Goal: Find specific page/section: Find specific page/section

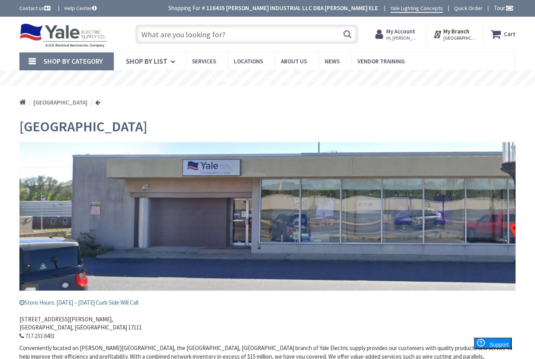
click at [192, 34] on input "text" at bounding box center [246, 33] width 223 height 19
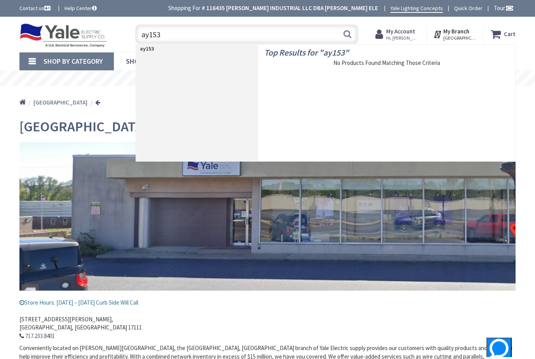
type input "ay153-"
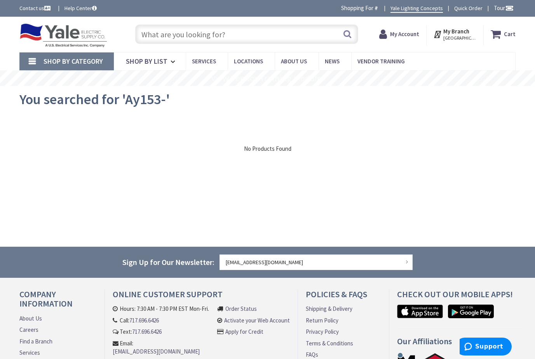
click at [163, 36] on input "text" at bounding box center [246, 33] width 223 height 19
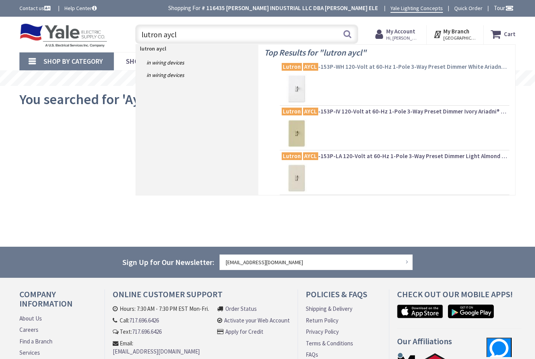
type input "lutron aycl"
click at [370, 66] on span "Lutron AYCL -153P-WH 120-Volt at 60-Hz 1-Pole 3-Way Preset Dimmer White Ariadni…" at bounding box center [395, 67] width 226 height 8
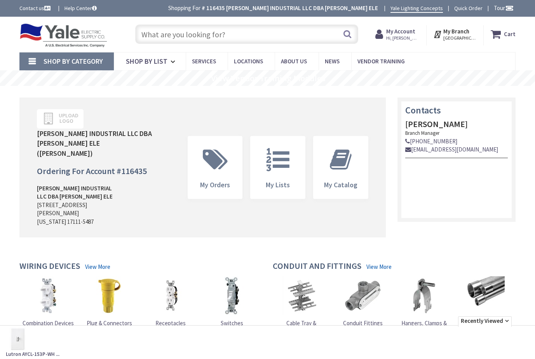
drag, startPoint x: 0, startPoint y: 0, endPoint x: 162, endPoint y: 36, distance: 166.2
click at [162, 36] on input "text" at bounding box center [246, 33] width 223 height 19
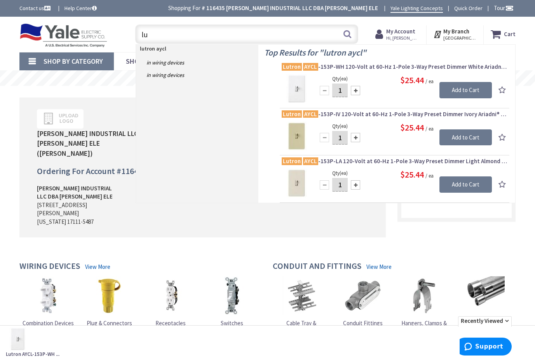
type input "l"
